Goal: Information Seeking & Learning: Learn about a topic

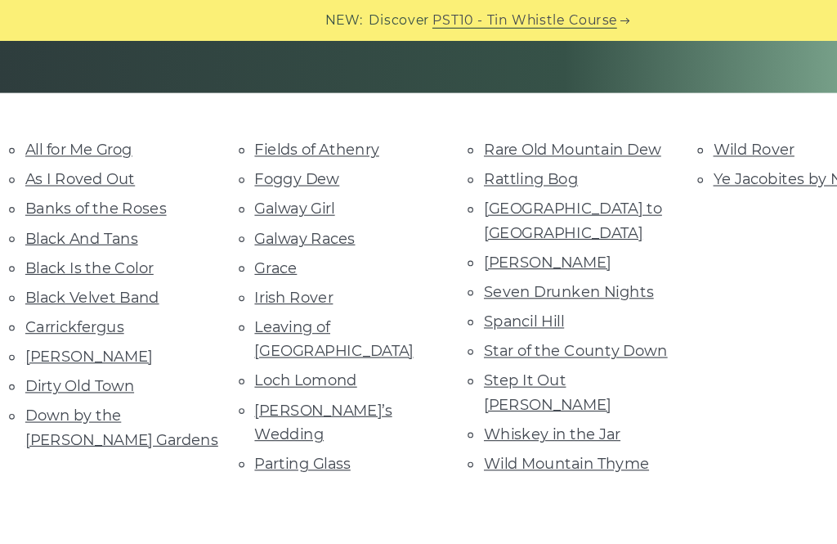
click at [565, 251] on link "Seven Drunken Nights" at bounding box center [506, 259] width 150 height 16
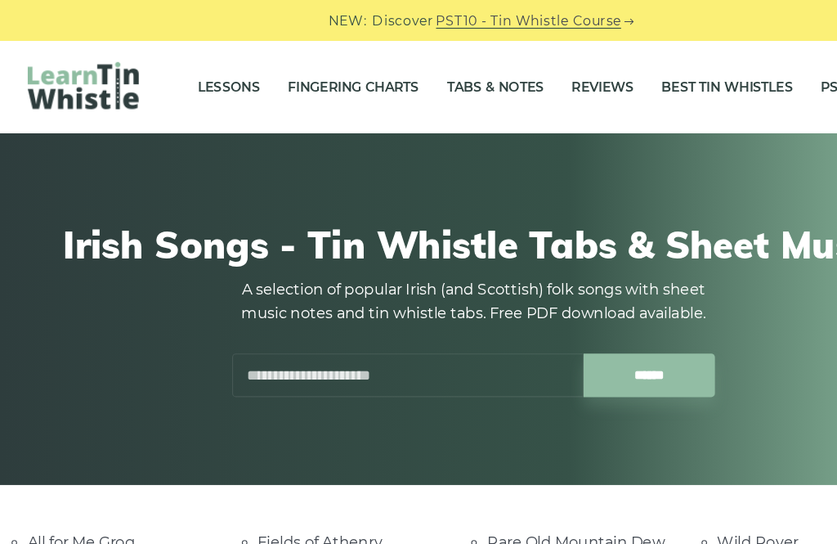
scroll to position [329, 0]
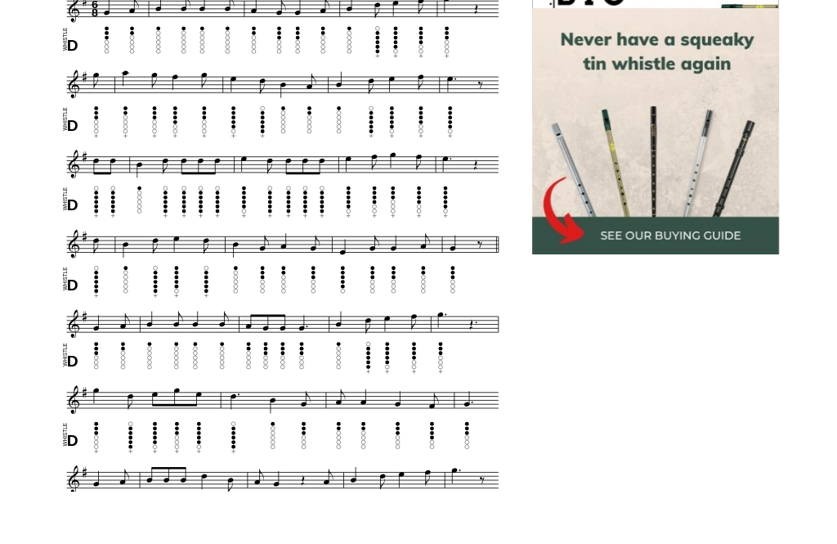
scroll to position [599, 0]
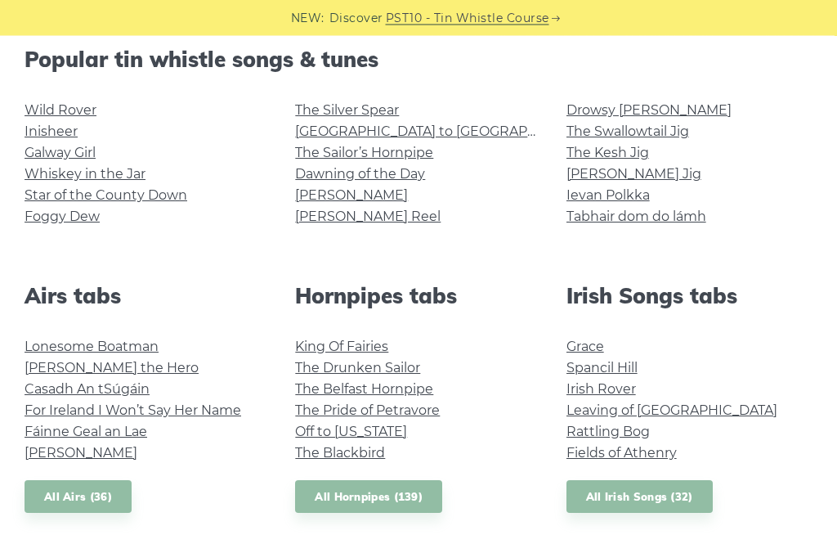
scroll to position [421, 0]
click at [684, 123] on link "The Swallowtail Jig" at bounding box center [627, 131] width 123 height 16
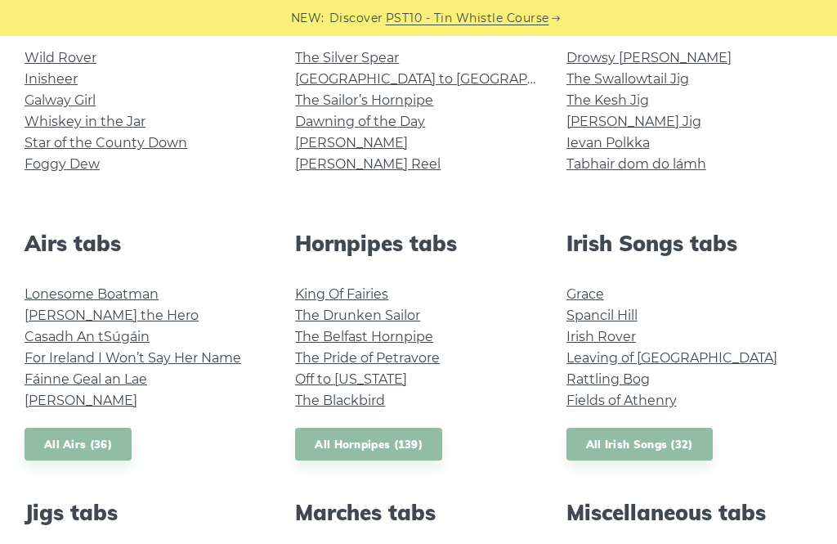
click at [641, 96] on link "The Kesh Jig" at bounding box center [607, 100] width 83 height 16
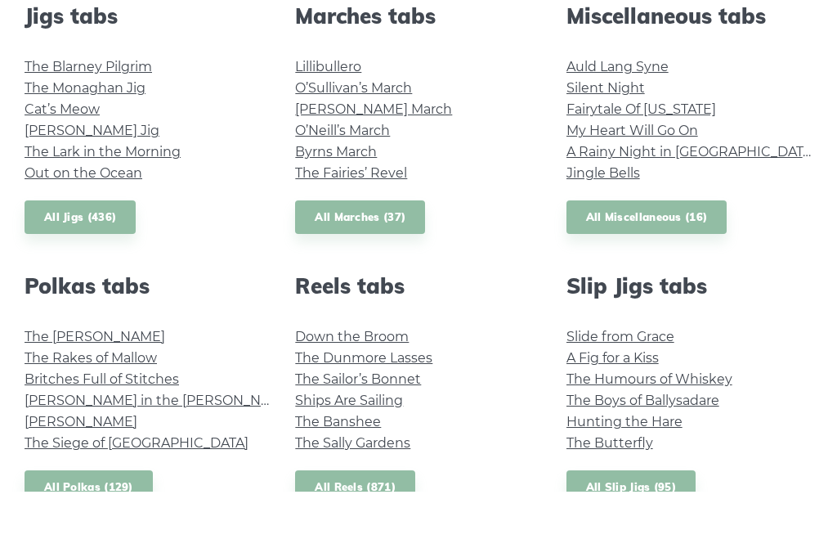
scroll to position [969, 0]
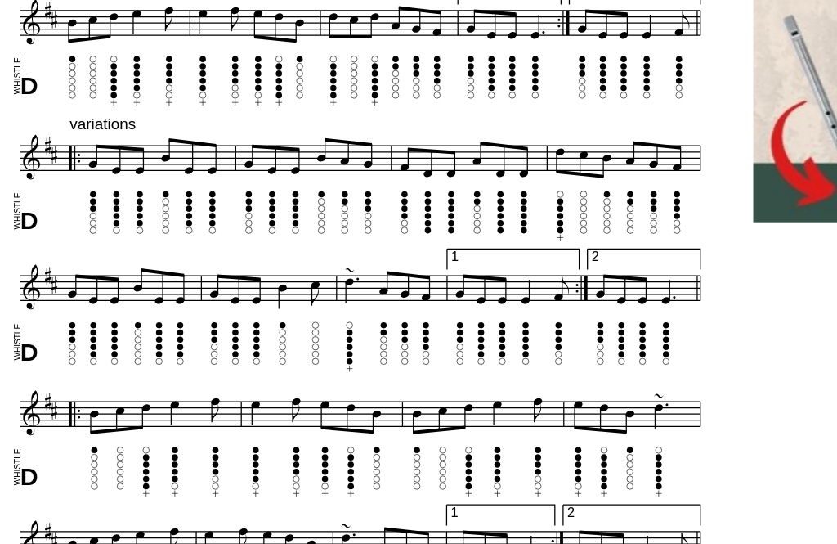
scroll to position [688, 0]
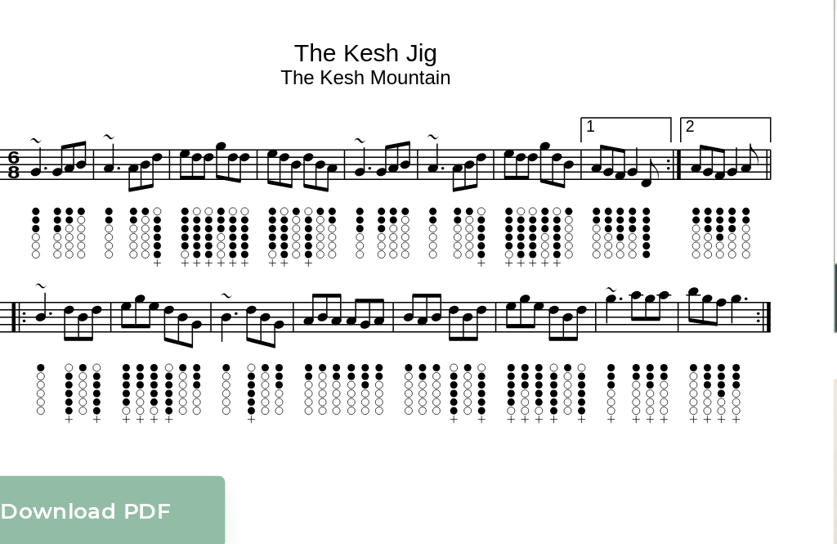
scroll to position [537, 87]
